Goal: Book appointment/travel/reservation

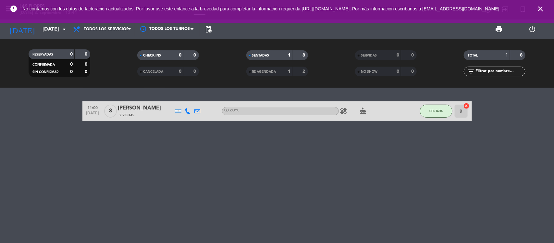
click at [538, 12] on icon "close" at bounding box center [540, 9] width 8 height 8
drag, startPoint x: 333, startPoint y: 197, endPoint x: 355, endPoint y: 241, distance: 49.6
click at [333, 199] on div "11:00 [DATE] 8 [PERSON_NAME] 2 Visitas A LA CARTA healing cake SENTADA 9 cancel" at bounding box center [277, 165] width 554 height 155
click at [100, 30] on span "Todos los servicios" at bounding box center [106, 29] width 45 height 5
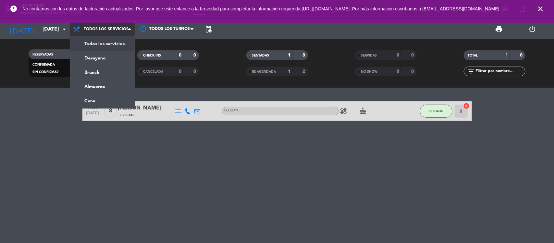
click at [107, 41] on div "menu Las Flores [DATE] 3. septiembre - 14:03 Mis reservas Mapa de mesas Disponi…" at bounding box center [277, 44] width 554 height 88
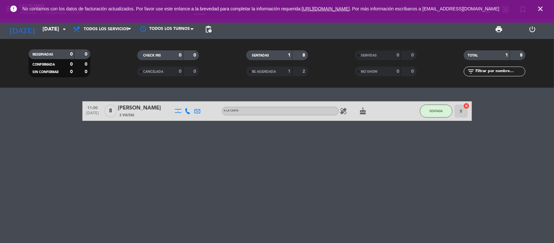
click at [540, 10] on icon "close" at bounding box center [540, 9] width 8 height 8
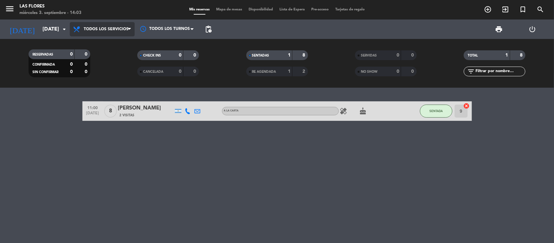
click at [126, 25] on span "Todos los servicios" at bounding box center [102, 29] width 65 height 14
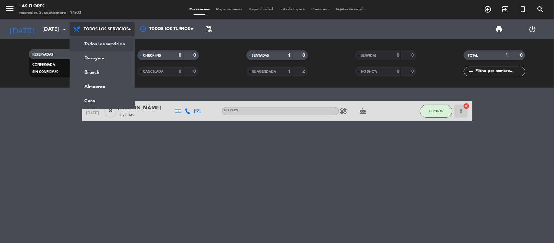
click at [121, 32] on span "Todos los servicios" at bounding box center [102, 29] width 65 height 14
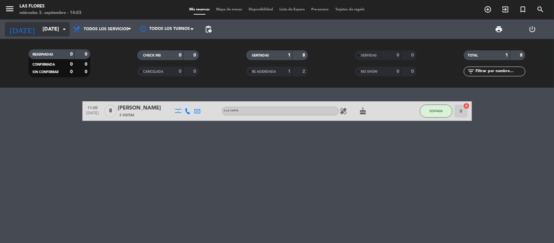
click at [65, 33] on input "[DATE]" at bounding box center [73, 29] width 68 height 13
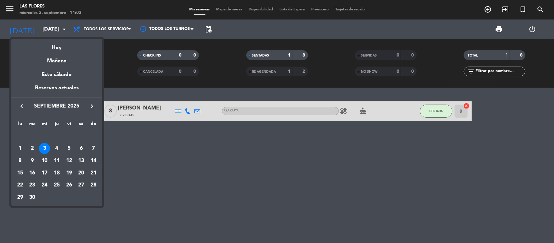
click at [51, 147] on td "4" at bounding box center [57, 148] width 12 height 12
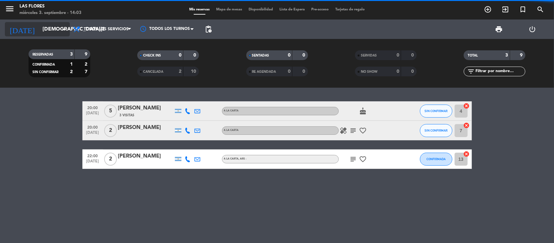
click at [58, 30] on input "[DEMOGRAPHIC_DATA][DATE]" at bounding box center [73, 29] width 68 height 13
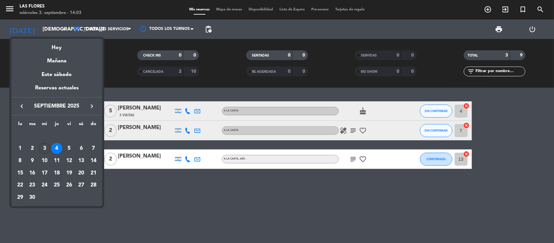
click at [58, 30] on div at bounding box center [277, 121] width 554 height 243
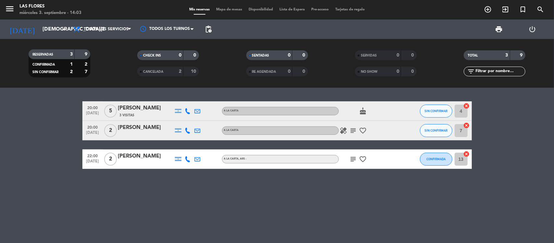
click at [352, 130] on icon "subject" at bounding box center [353, 130] width 8 height 8
click at [298, 201] on div "20:00 [DATE] 5 [PERSON_NAME] 3 Visitas A LA CARTA cake SIN CONFIRMAR 4 cancel 2…" at bounding box center [277, 165] width 554 height 155
click at [356, 160] on icon "subject" at bounding box center [353, 159] width 8 height 8
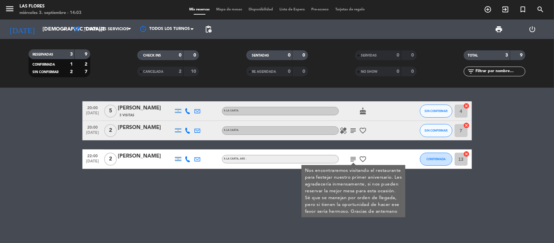
click at [352, 155] on icon "subject" at bounding box center [353, 159] width 8 height 8
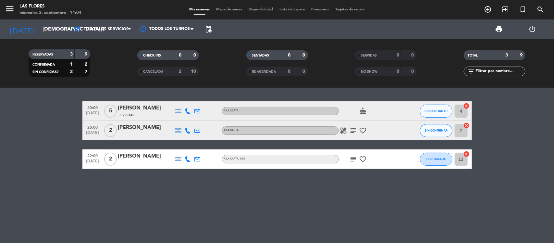
click at [350, 128] on icon "subject" at bounding box center [353, 130] width 8 height 8
click at [37, 150] on bookings-row "20:00 [DATE] 5 [PERSON_NAME] 3 Visitas A LA CARTA cake SIN CONFIRMAR 4 cancel 2…" at bounding box center [277, 134] width 554 height 67
drag, startPoint x: 117, startPoint y: 129, endPoint x: 130, endPoint y: 131, distance: 13.1
click at [130, 129] on div "20:00 [DATE] 2 [PERSON_NAME] A LA CARTA healing subject favorite_border SIN CON…" at bounding box center [276, 130] width 389 height 19
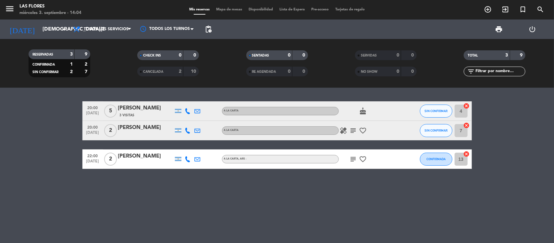
click at [126, 171] on div "20:00 [DATE] 5 [PERSON_NAME] 3 Visitas A LA CARTA cake SIN CONFIRMAR 4 cancel 2…" at bounding box center [277, 165] width 554 height 155
click at [348, 130] on span "subject" at bounding box center [353, 130] width 10 height 8
click at [350, 130] on icon "subject" at bounding box center [353, 130] width 8 height 8
click at [346, 131] on icon "healing" at bounding box center [344, 130] width 8 height 8
click at [349, 131] on span "subject" at bounding box center [353, 130] width 10 height 8
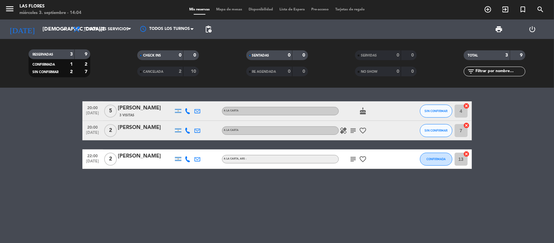
click at [349, 130] on span "subject" at bounding box center [353, 130] width 10 height 8
click at [331, 132] on div "A LA CARTA" at bounding box center [280, 130] width 117 height 8
click at [341, 130] on icon "healing" at bounding box center [344, 130] width 8 height 8
click at [45, 30] on input "[DEMOGRAPHIC_DATA][DATE]" at bounding box center [73, 29] width 68 height 13
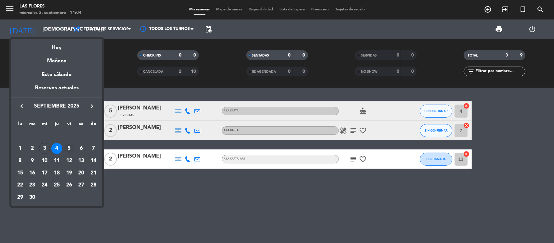
click at [66, 148] on div "5" at bounding box center [69, 148] width 11 height 11
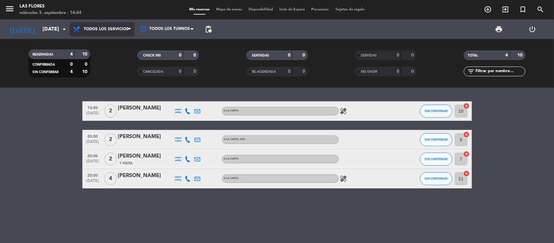
click at [91, 32] on span "Todos los servicios" at bounding box center [102, 29] width 65 height 14
click at [55, 35] on input "[DATE]" at bounding box center [73, 29] width 68 height 13
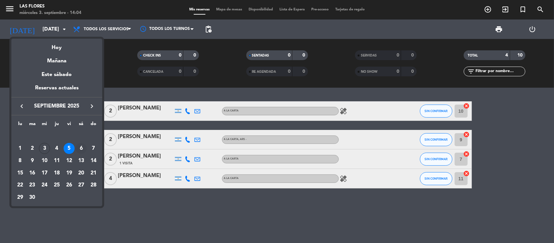
click at [80, 152] on div "6" at bounding box center [81, 148] width 11 height 11
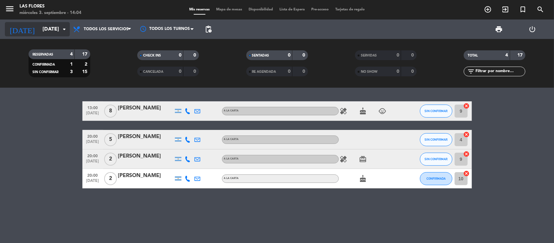
click at [53, 30] on input "[DATE]" at bounding box center [73, 29] width 68 height 13
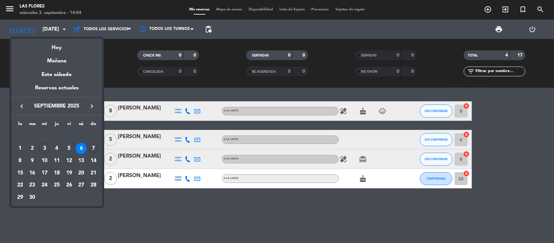
click at [93, 146] on div "7" at bounding box center [93, 148] width 11 height 11
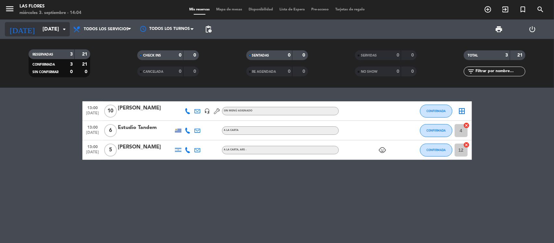
click at [44, 34] on input "[DATE]" at bounding box center [73, 29] width 68 height 13
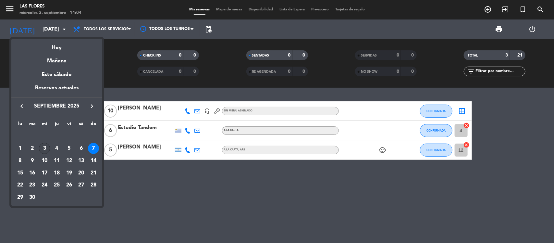
click at [43, 147] on div "3" at bounding box center [44, 148] width 11 height 11
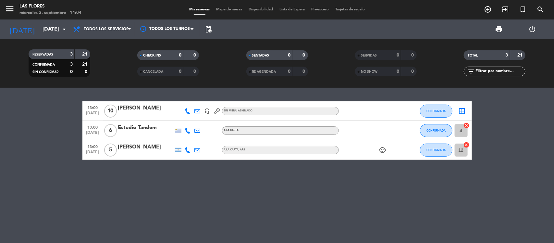
type input "[DATE]"
